Goal: Find specific page/section: Find specific page/section

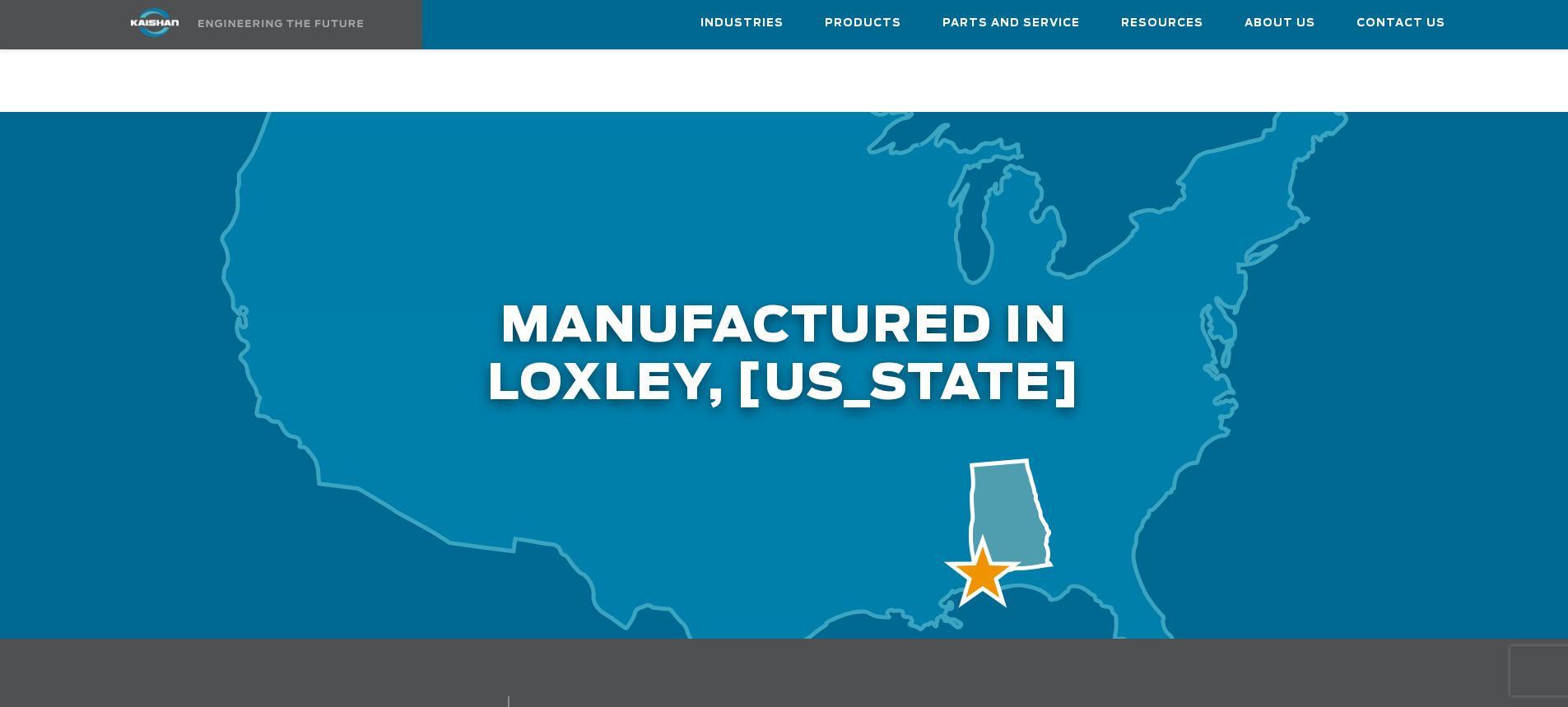
scroll to position [5328, 0]
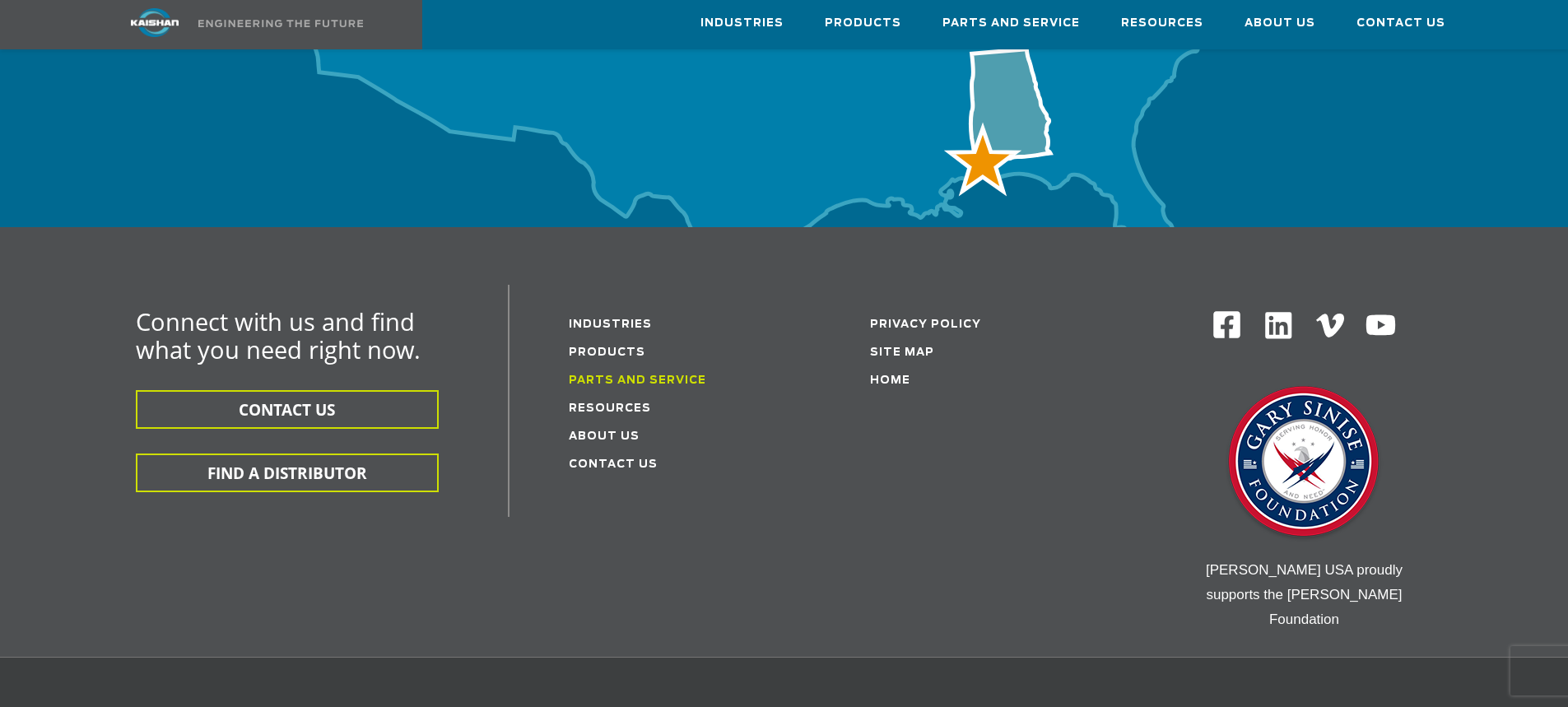
click at [623, 375] on link "Parts and service" at bounding box center [637, 380] width 137 height 11
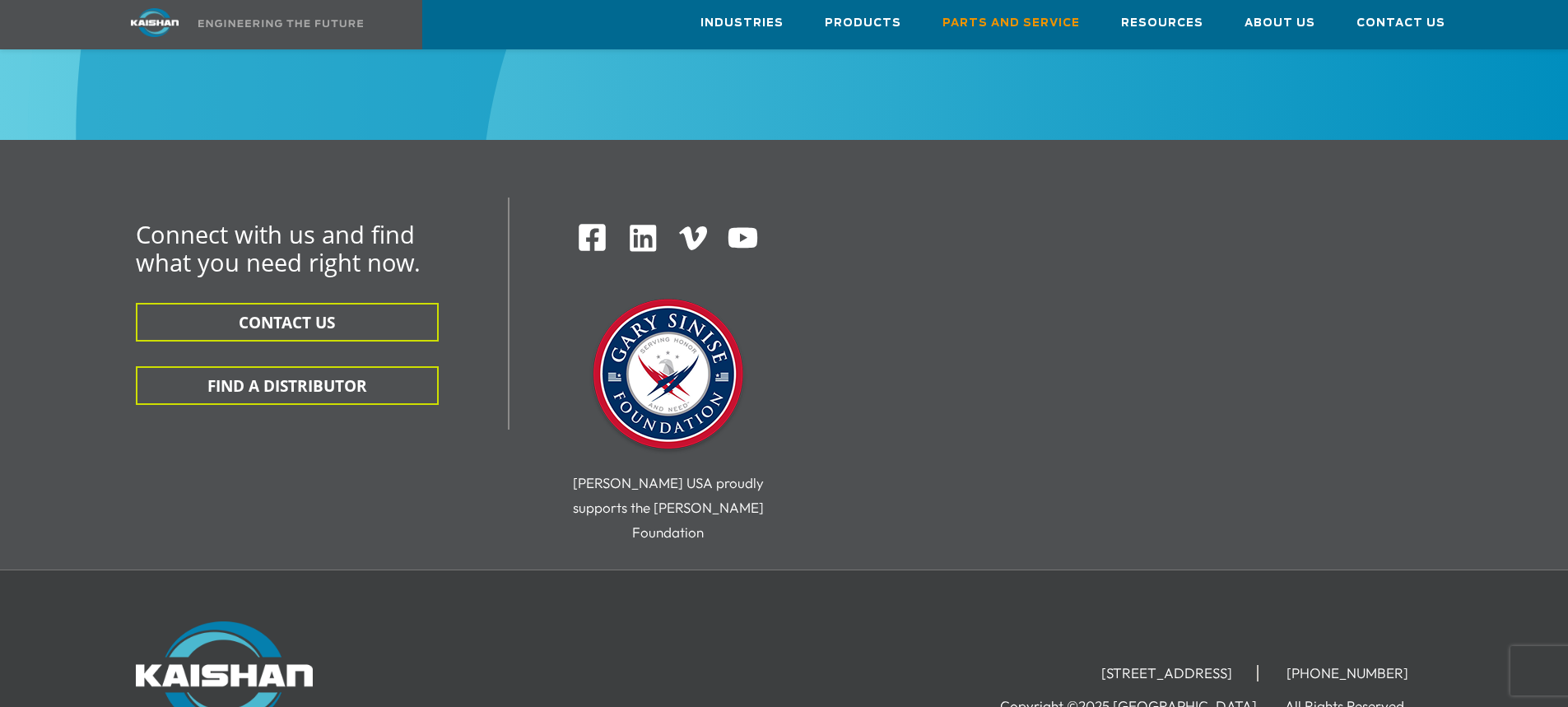
scroll to position [2114, 0]
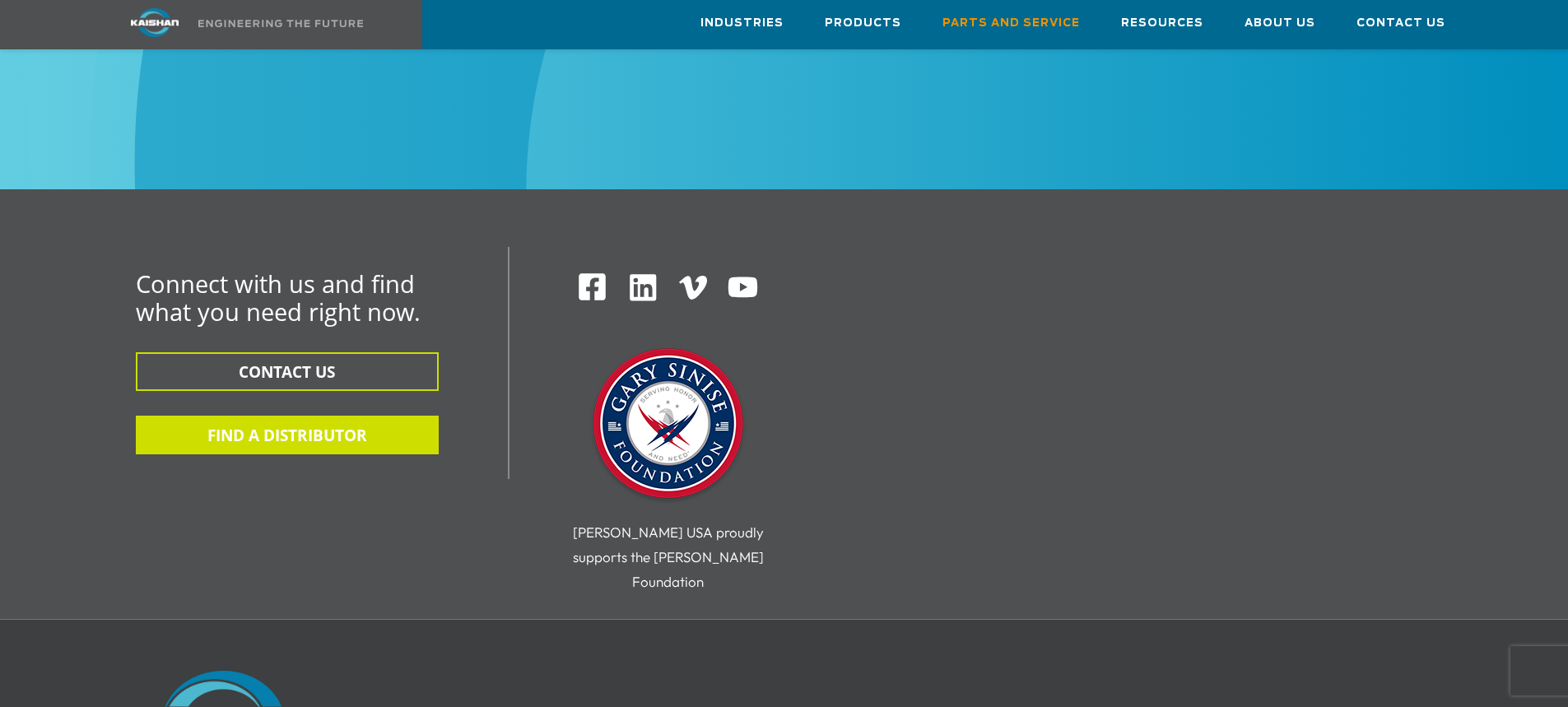
click at [334, 415] on button "FIND A DISTRIBUTOR" at bounding box center [287, 434] width 302 height 38
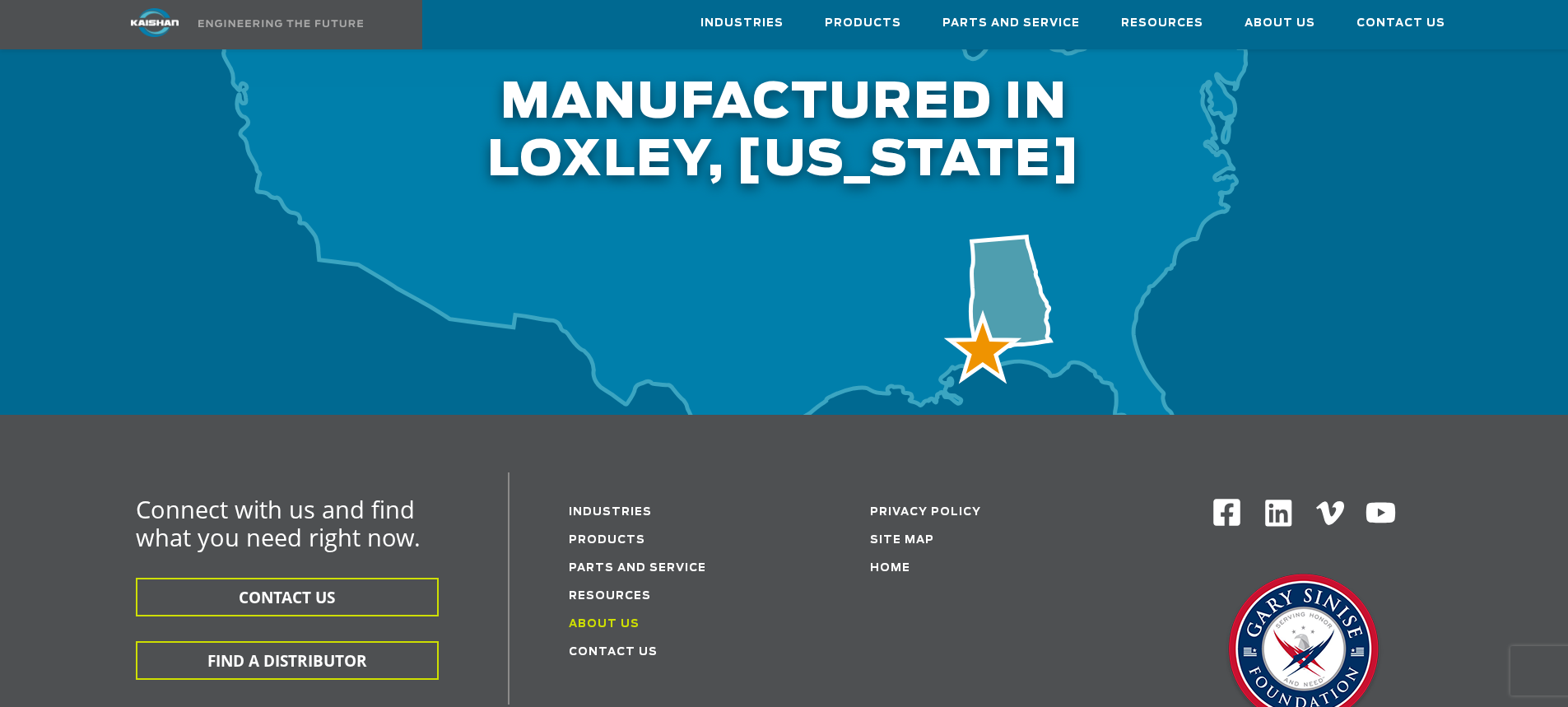
scroll to position [5350, 0]
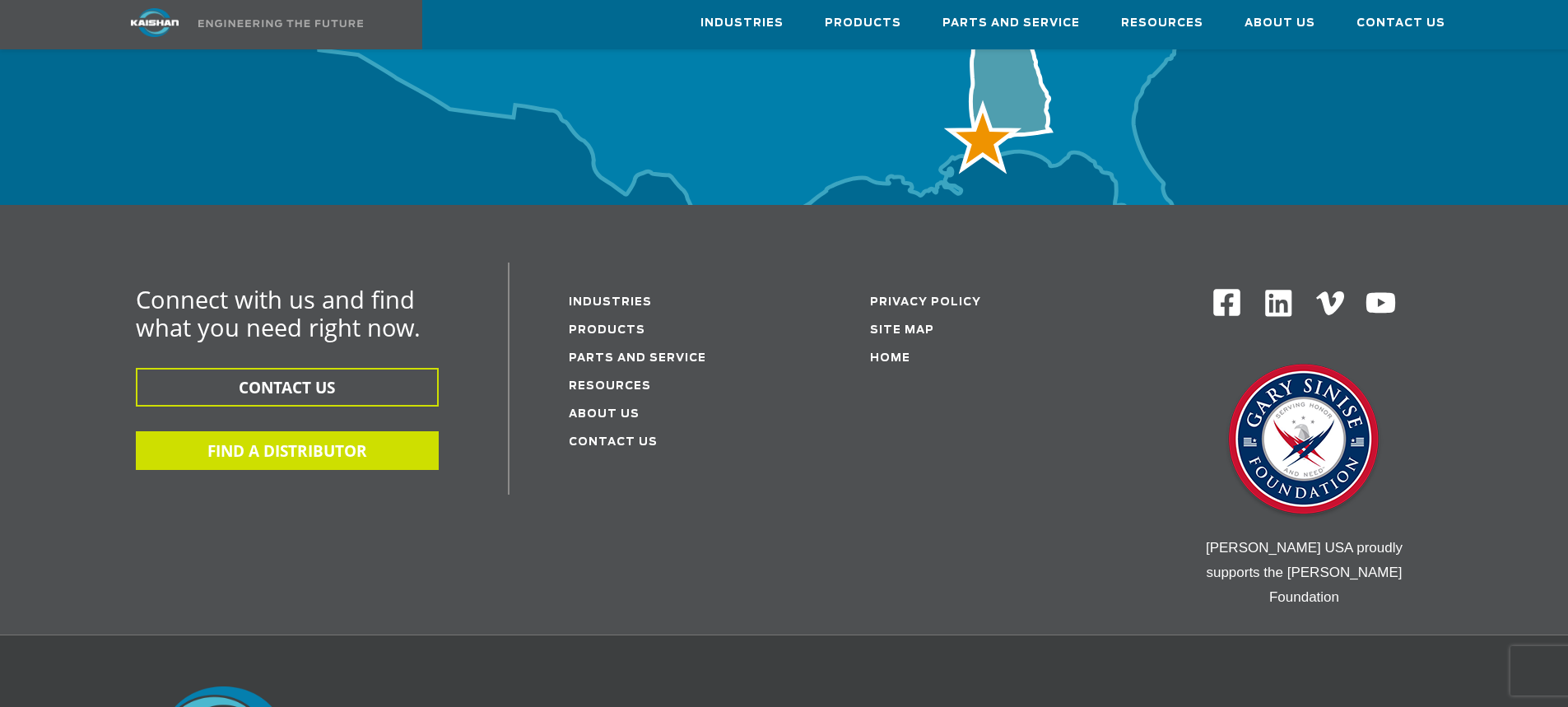
click at [280, 431] on button "FIND A DISTRIBUTOR" at bounding box center [287, 450] width 302 height 38
